Goal: Entertainment & Leisure: Consume media (video, audio)

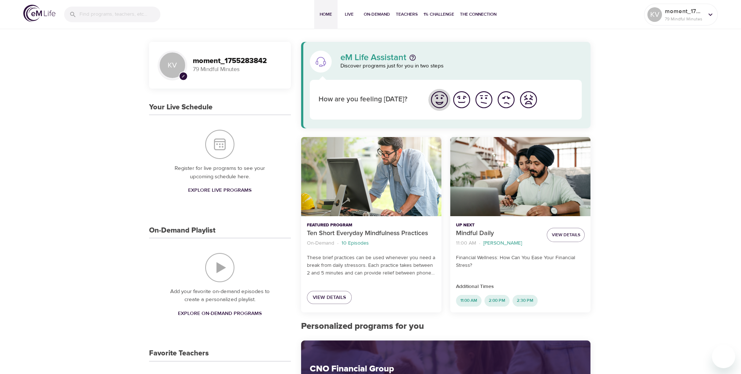
click at [440, 105] on img "I'm feeling great" at bounding box center [439, 100] width 20 height 20
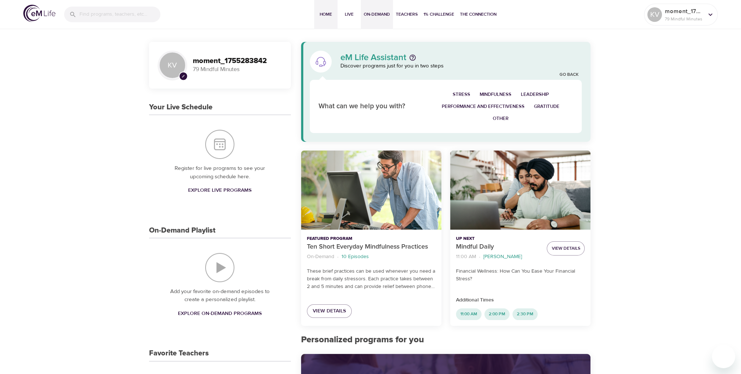
click at [365, 11] on span "On-Demand" at bounding box center [377, 15] width 26 height 8
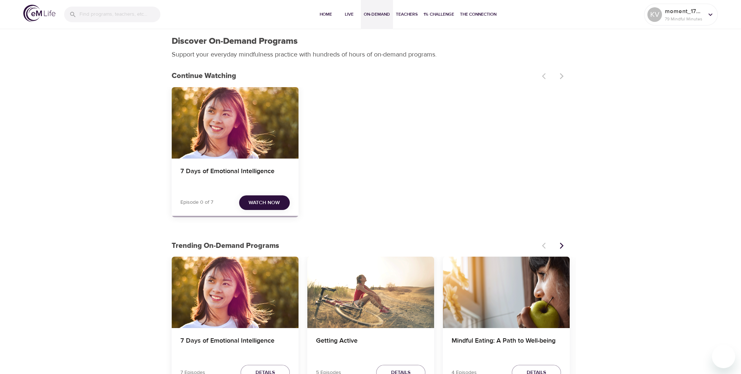
click at [270, 203] on span "Watch Now" at bounding box center [263, 202] width 31 height 9
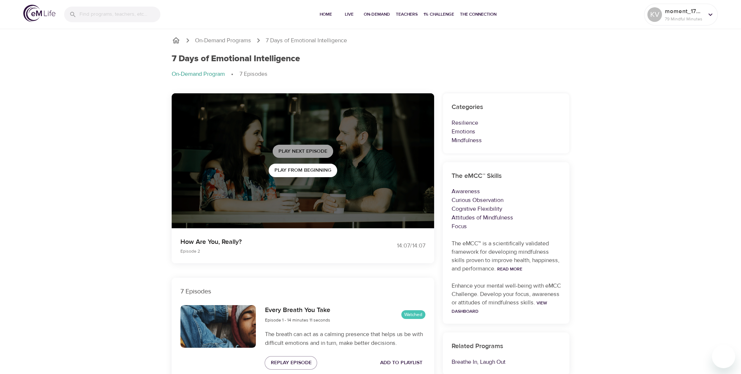
click at [304, 150] on span "Play Next Episode" at bounding box center [302, 151] width 49 height 9
